Goal: Transaction & Acquisition: Purchase product/service

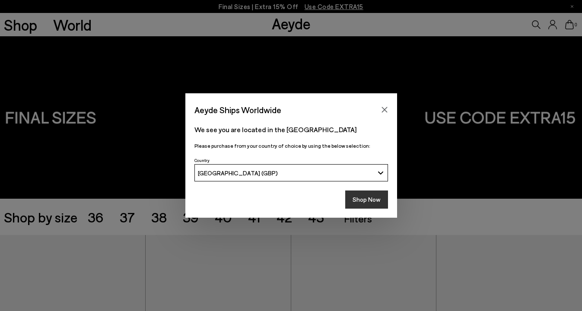
click at [356, 203] on button "Shop Now" at bounding box center [366, 200] width 43 height 18
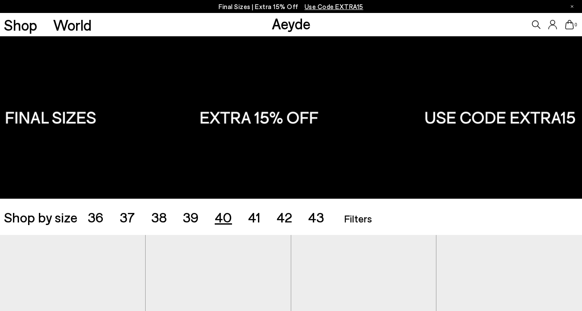
click at [223, 222] on span "40" at bounding box center [223, 217] width 17 height 16
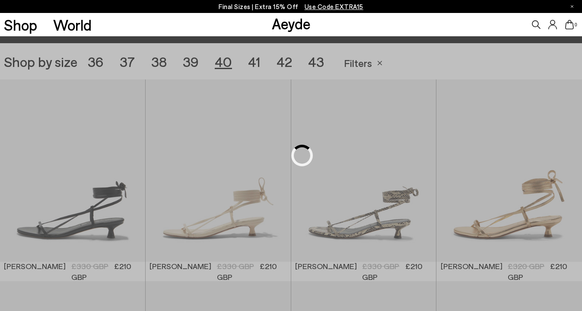
scroll to position [162, 0]
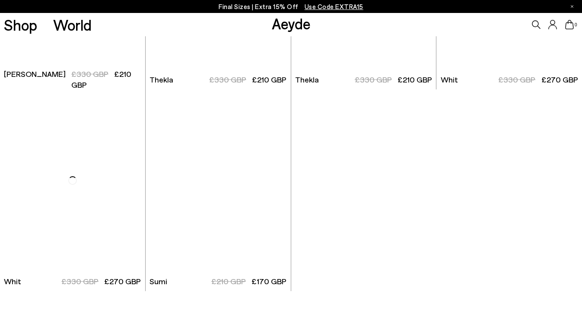
scroll to position [2164, 0]
